Goal: Task Accomplishment & Management: Complete application form

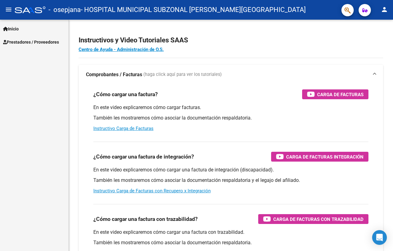
click at [30, 43] on span "Prestadores / Proveedores" at bounding box center [31, 42] width 56 height 7
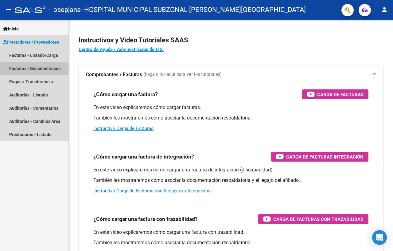
click at [35, 68] on link "Facturas - Documentación" at bounding box center [34, 68] width 69 height 13
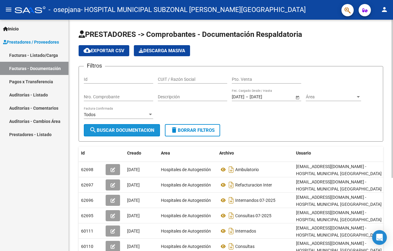
click at [121, 128] on span "search Buscar Documentacion" at bounding box center [121, 131] width 65 height 6
click at [148, 114] on div at bounding box center [151, 114] width 6 height 5
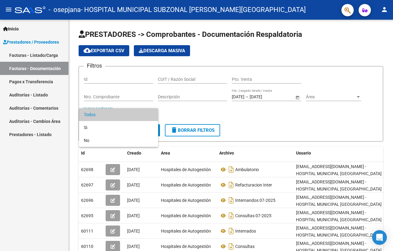
click at [188, 111] on div at bounding box center [196, 125] width 393 height 251
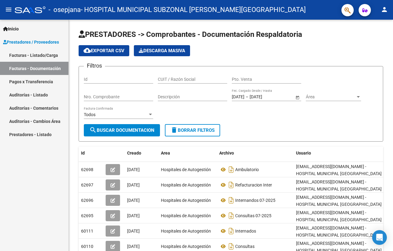
click at [42, 79] on link "Pagos x Transferencia" at bounding box center [34, 81] width 69 height 13
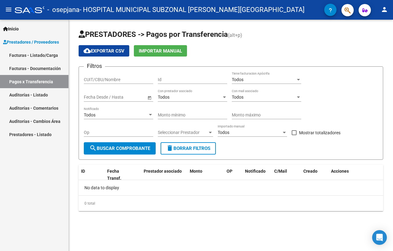
click at [38, 60] on link "Facturas - Listado/Carga" at bounding box center [34, 55] width 69 height 13
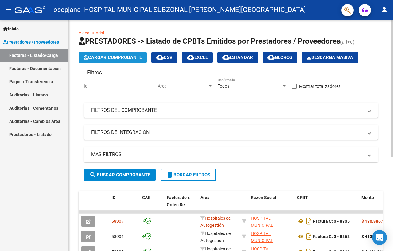
click at [108, 58] on span "Cargar Comprobante" at bounding box center [113, 58] width 58 height 6
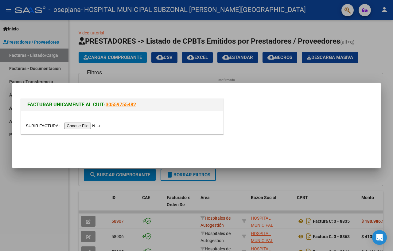
click at [98, 126] on input "file" at bounding box center [65, 126] width 78 height 6
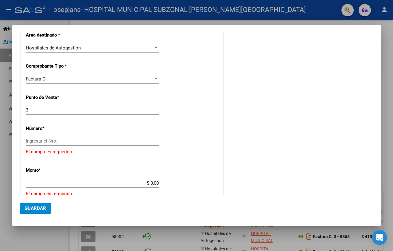
scroll to position [154, 0]
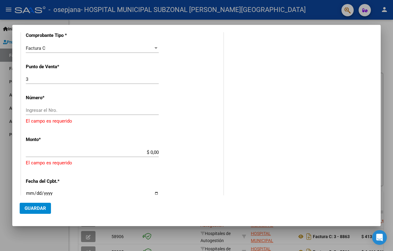
click at [63, 112] on input "Ingresar el Nro." at bounding box center [92, 111] width 133 height 6
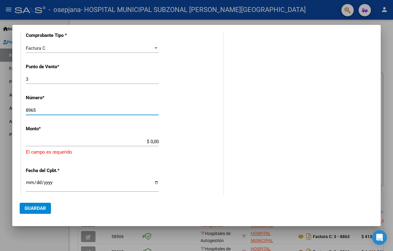
type input "8965"
click at [158, 143] on app-form-text-field "Monto * $ 0,00 Ingresar el monto [GEOGRAPHIC_DATA] es requerido" at bounding box center [122, 141] width 193 height 30
type input "$ 34.430,68"
type input "[DATE]"
type input "75362426005138"
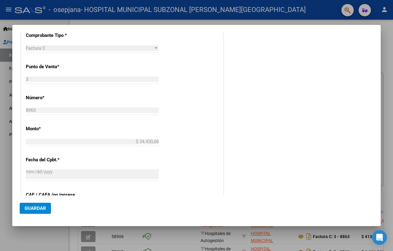
click at [156, 143] on input "$ 34.430,68" at bounding box center [92, 142] width 133 height 6
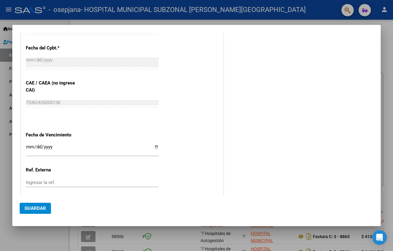
scroll to position [277, 0]
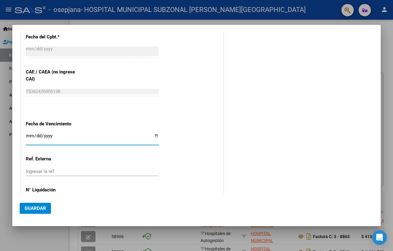
click at [154, 133] on input "Ingresar la fecha" at bounding box center [92, 138] width 133 height 10
type input "[DATE]"
click at [68, 169] on input "Ingresar la ref." at bounding box center [92, 172] width 133 height 6
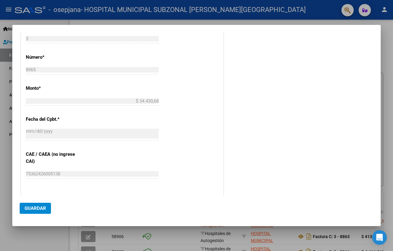
scroll to position [231, 0]
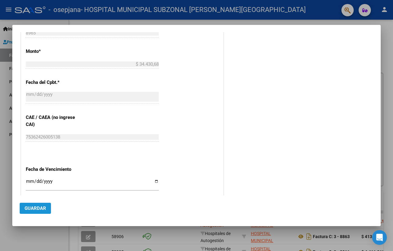
click at [29, 206] on span "Guardar" at bounding box center [36, 209] width 22 height 6
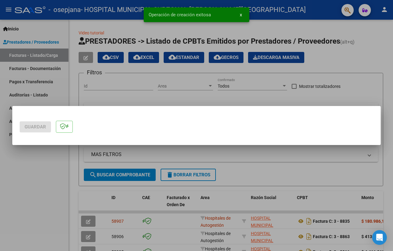
scroll to position [0, 0]
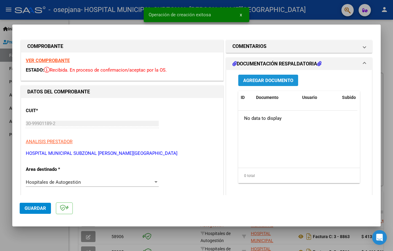
click at [283, 81] on span "Agregar Documento" at bounding box center [268, 81] width 50 height 6
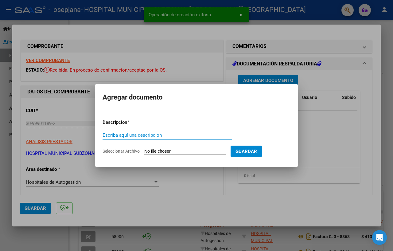
click at [136, 134] on input "Escriba aquí una descripcion" at bounding box center [168, 135] width 130 height 6
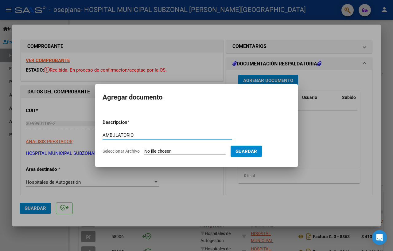
type input "AMBULATORIO"
click at [181, 151] on input "Seleccionar Archivo" at bounding box center [184, 152] width 81 height 6
type input "C:\fakepath\OSEPJANA AMB 08-2025.pdf"
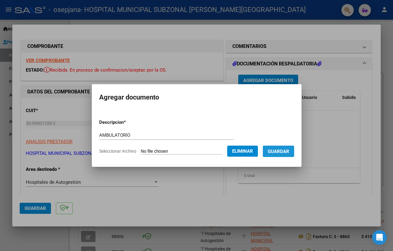
click at [280, 153] on span "Guardar" at bounding box center [279, 152] width 22 height 6
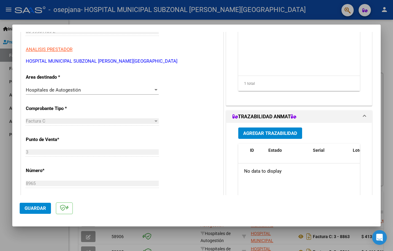
scroll to position [123, 0]
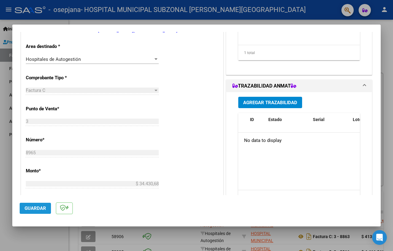
click at [31, 206] on span "Guardar" at bounding box center [36, 209] width 22 height 6
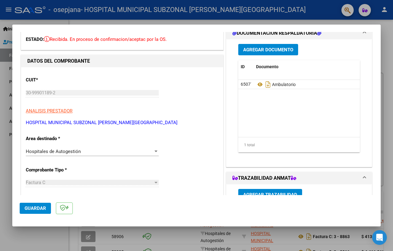
scroll to position [0, 0]
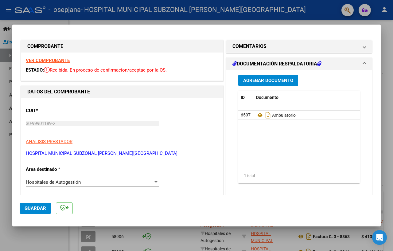
click at [187, 235] on div at bounding box center [196, 125] width 393 height 251
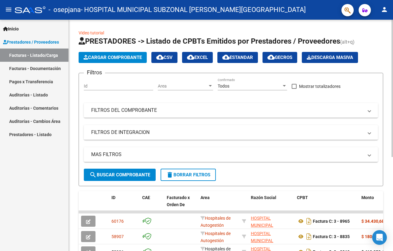
click at [137, 56] on span "Cargar Comprobante" at bounding box center [113, 58] width 58 height 6
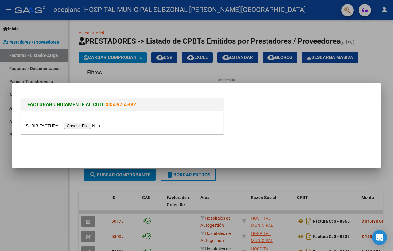
click at [84, 124] on input "file" at bounding box center [65, 126] width 78 height 6
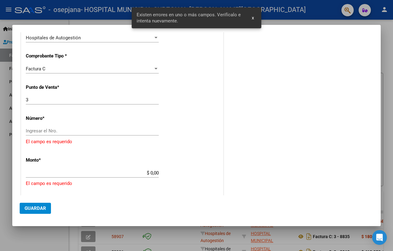
scroll to position [136, 0]
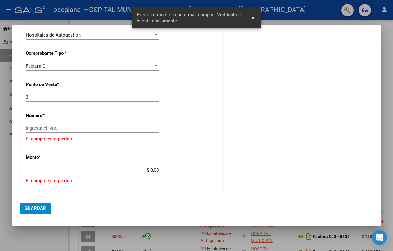
click at [62, 125] on div "Ingresar el Nro." at bounding box center [92, 128] width 133 height 9
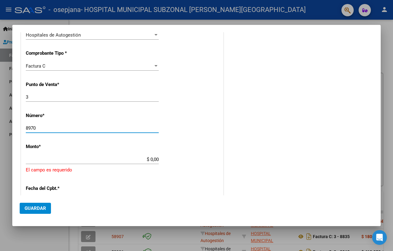
type input "8970"
click at [144, 162] on input "$ 0,00" at bounding box center [92, 160] width 133 height 6
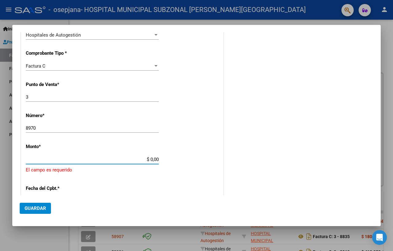
type input "$ 278.881,92"
type input "[DATE]"
type input "75362429531788"
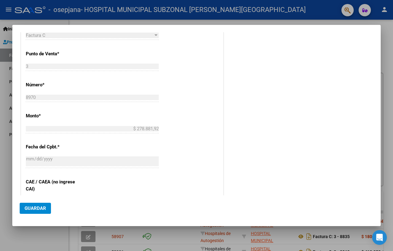
scroll to position [228, 0]
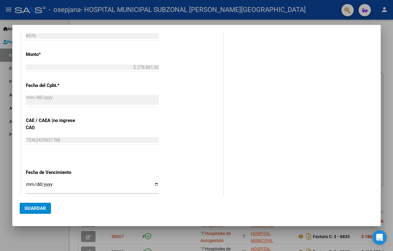
click at [77, 180] on div "Ingresar la fecha" at bounding box center [92, 186] width 133 height 13
click at [153, 182] on input "Ingresar la fecha" at bounding box center [92, 187] width 133 height 10
type input "[DATE]"
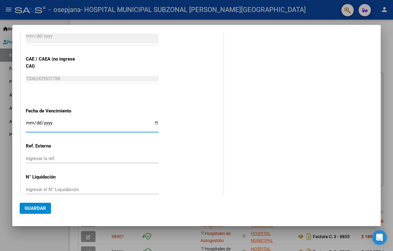
scroll to position [293, 0]
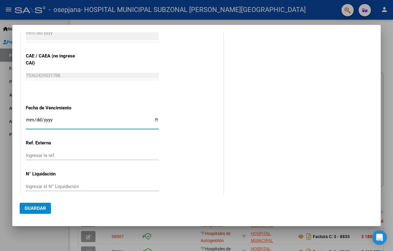
click at [37, 207] on span "Guardar" at bounding box center [36, 209] width 22 height 6
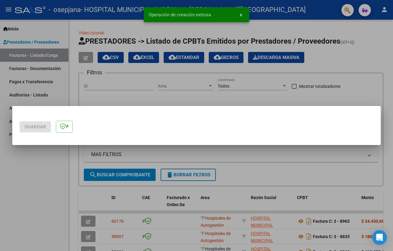
scroll to position [0, 0]
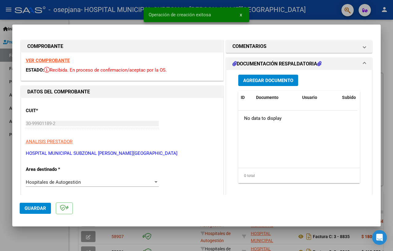
click at [258, 81] on span "Agregar Documento" at bounding box center [268, 81] width 50 height 6
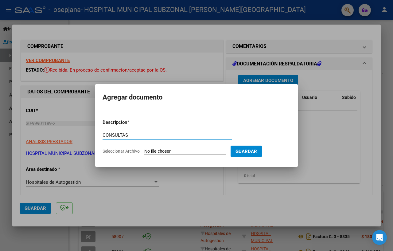
type input "CONSULTAS"
click at [172, 151] on input "Seleccionar Archivo" at bounding box center [184, 152] width 81 height 6
type input "C:\fakepath\OSEPJANA CONS 08-2025.pdf"
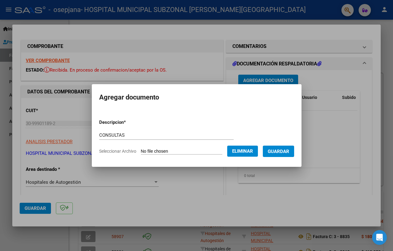
click at [285, 152] on span "Guardar" at bounding box center [279, 152] width 22 height 6
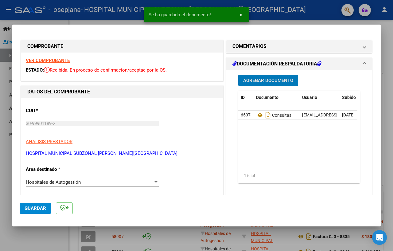
click at [35, 207] on span "Guardar" at bounding box center [36, 209] width 22 height 6
click at [187, 239] on div at bounding box center [196, 125] width 393 height 251
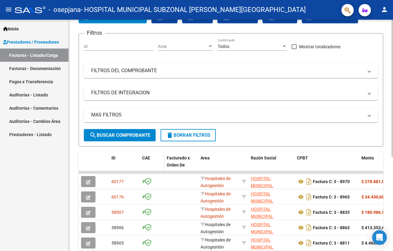
scroll to position [61, 0]
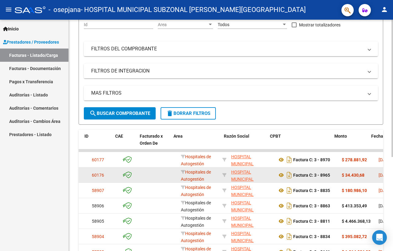
drag, startPoint x: 112, startPoint y: 157, endPoint x: 381, endPoint y: 174, distance: 268.8
click at [364, 174] on datatable-scroller "60177 Hospitales de Autogestión HOSPITAL MUNICIPAL SUBZONAL [PERSON_NAME] 30999…" at bounding box center [211, 227] width 305 height 156
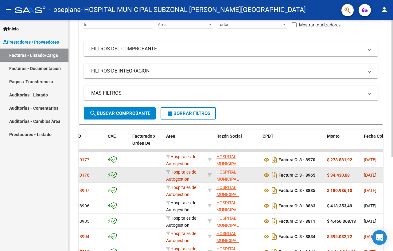
click at [131, 168] on datatable-body-cell at bounding box center [147, 175] width 34 height 15
